Goal: Check status: Check status

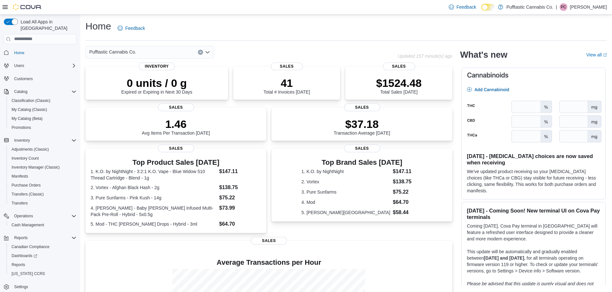
scroll to position [83, 0]
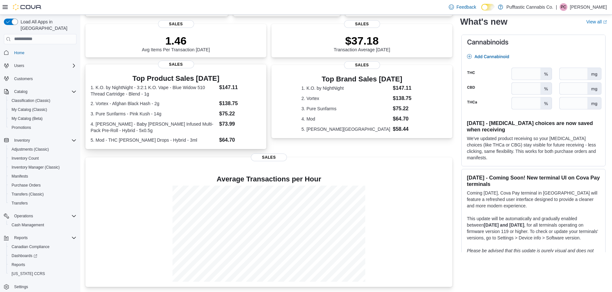
click at [229, 84] on dd "$147.11" at bounding box center [240, 88] width 42 height 8
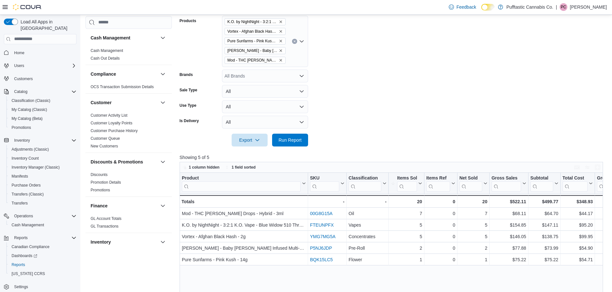
scroll to position [161, 0]
